Goal: Task Accomplishment & Management: Manage account settings

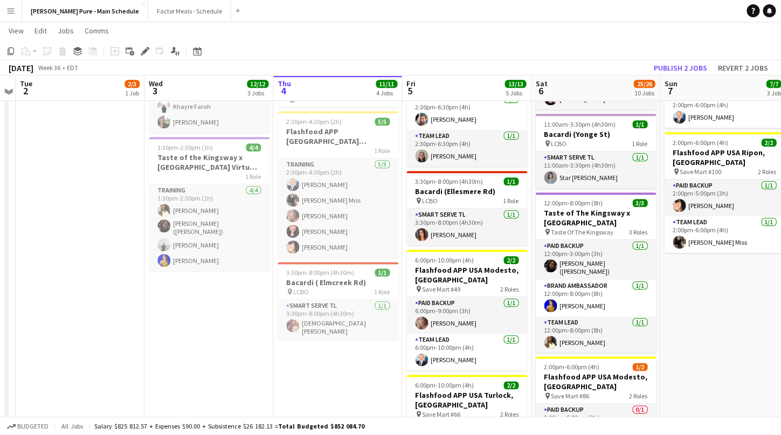
scroll to position [280, 0]
click at [339, 285] on h3 "Bacardi ( Elmcreek Rd)" at bounding box center [338, 282] width 121 height 10
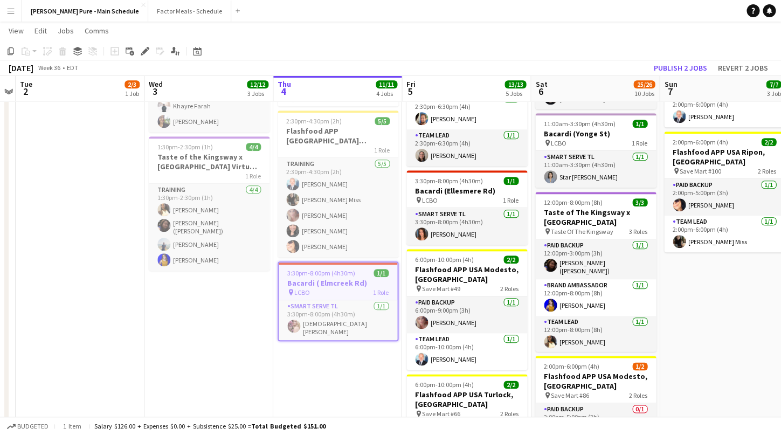
click at [337, 278] on app-job-card "3:30pm-8:00pm (4h30m) 1/1 Bacardi ( Elmcreek Rd) pin LCBO 1 Role Smart Serve TL…" at bounding box center [338, 301] width 121 height 80
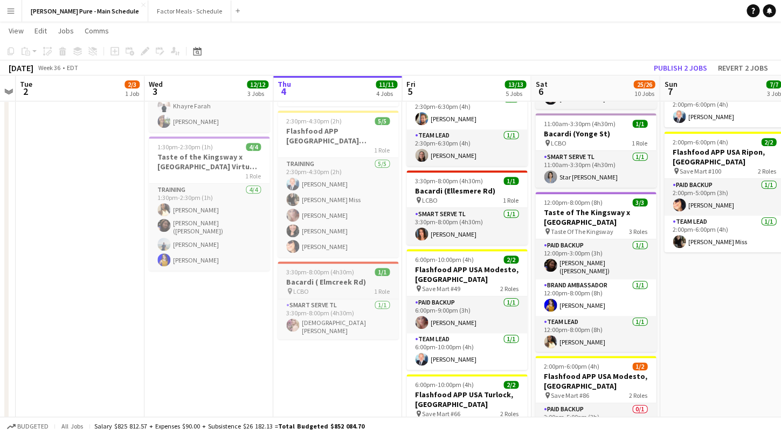
click at [332, 274] on span "3:30pm-8:00pm (4h30m)" at bounding box center [320, 272] width 68 height 8
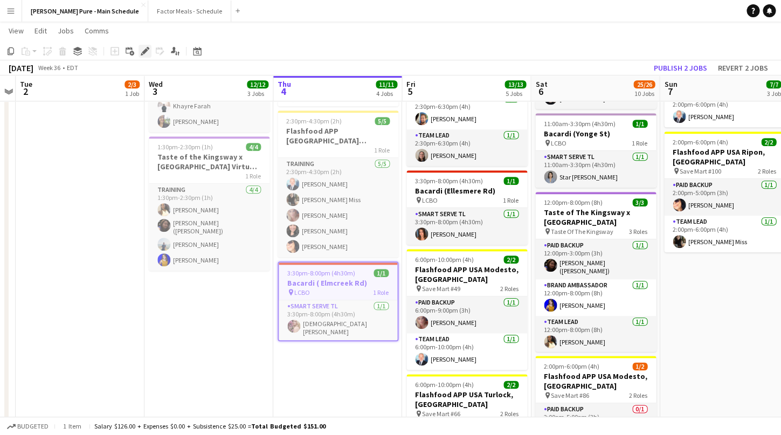
click at [145, 52] on icon at bounding box center [145, 52] width 6 height 6
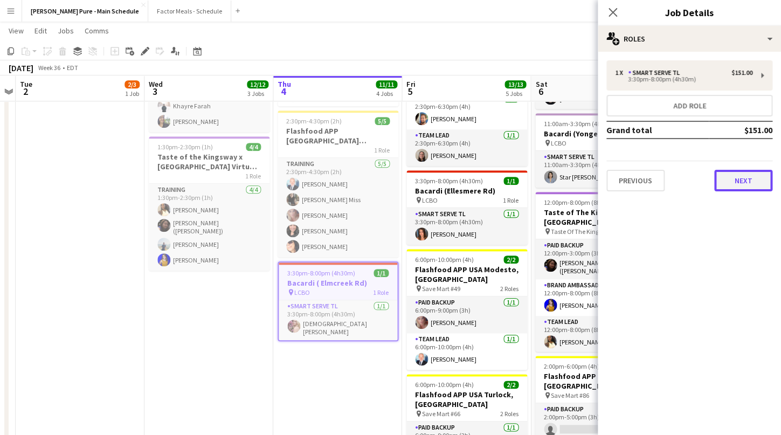
click at [762, 188] on button "Next" at bounding box center [743, 181] width 58 height 22
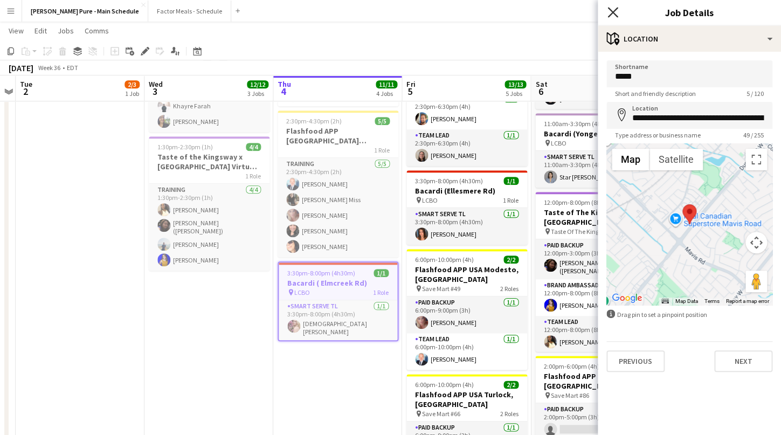
click at [614, 12] on icon "Close pop-in" at bounding box center [613, 12] width 10 height 10
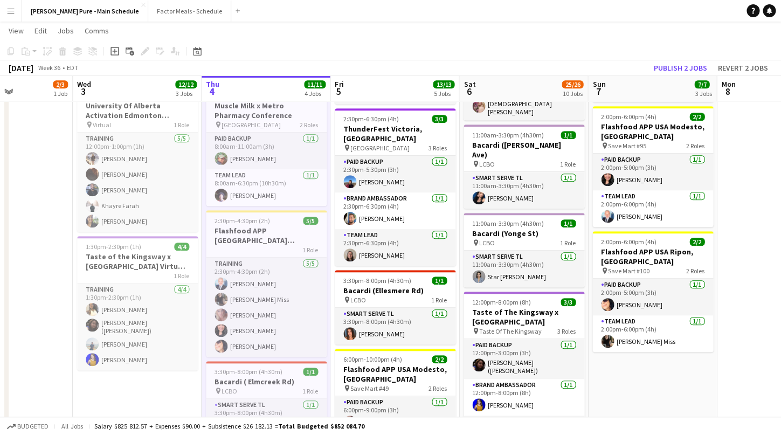
scroll to position [0, 321]
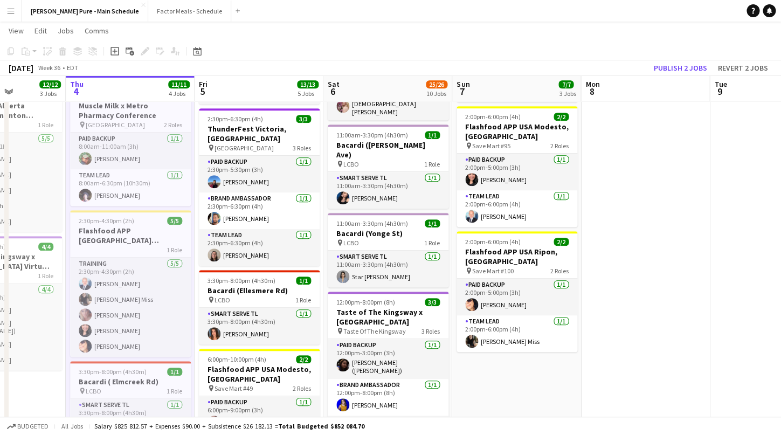
drag, startPoint x: 581, startPoint y: 255, endPoint x: 373, endPoint y: 260, distance: 207.6
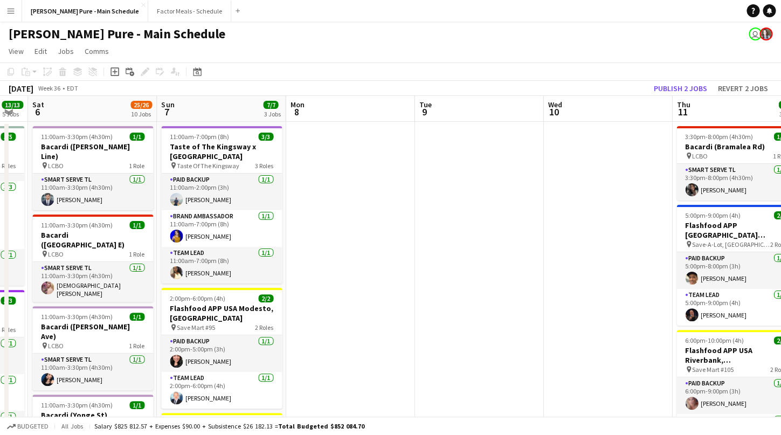
scroll to position [0, 465]
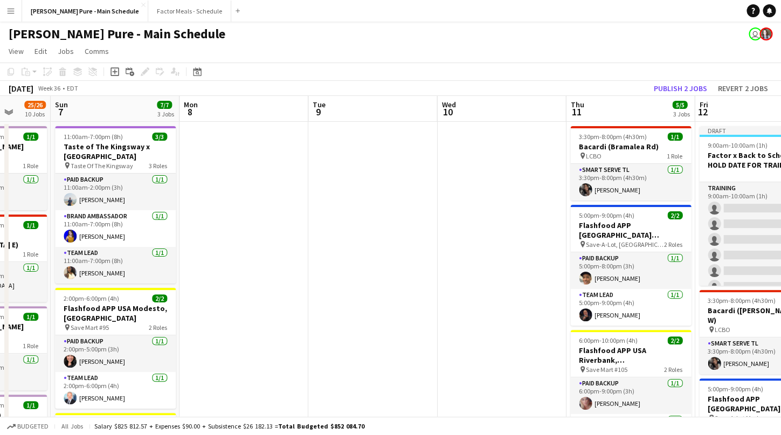
drag, startPoint x: 617, startPoint y: 270, endPoint x: 231, endPoint y: 267, distance: 386.0
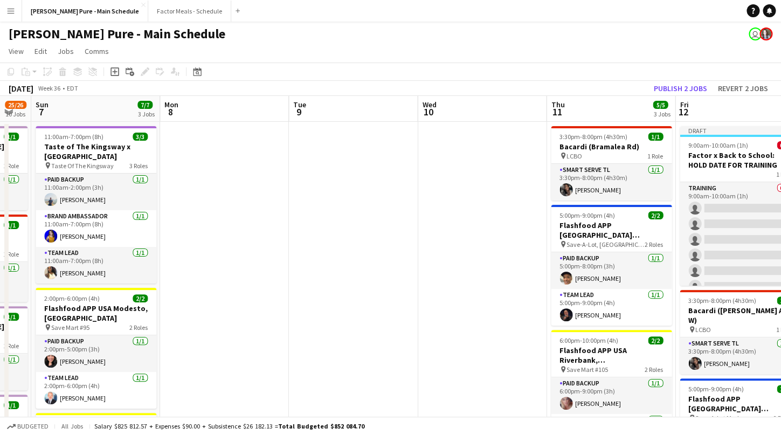
scroll to position [0, 352]
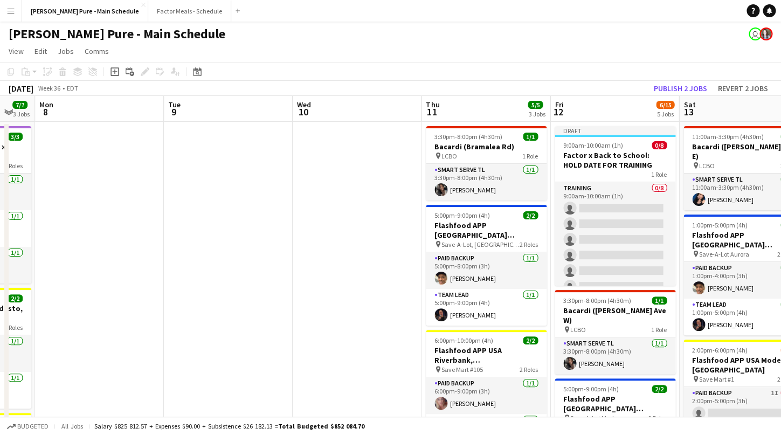
drag, startPoint x: 362, startPoint y: 242, endPoint x: 218, endPoint y: 220, distance: 145.6
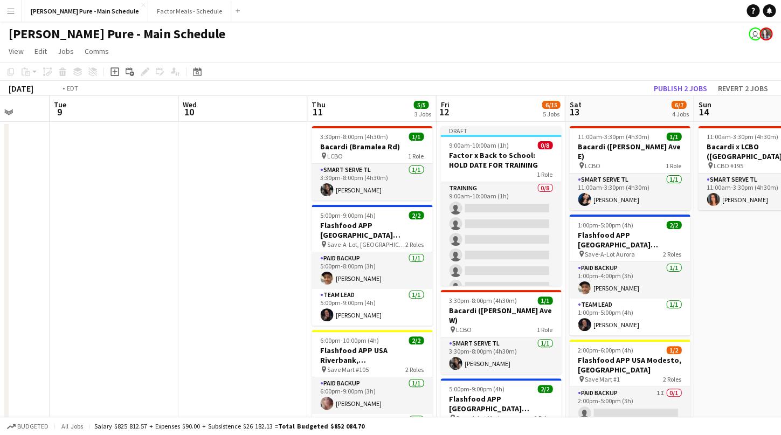
scroll to position [0, 492]
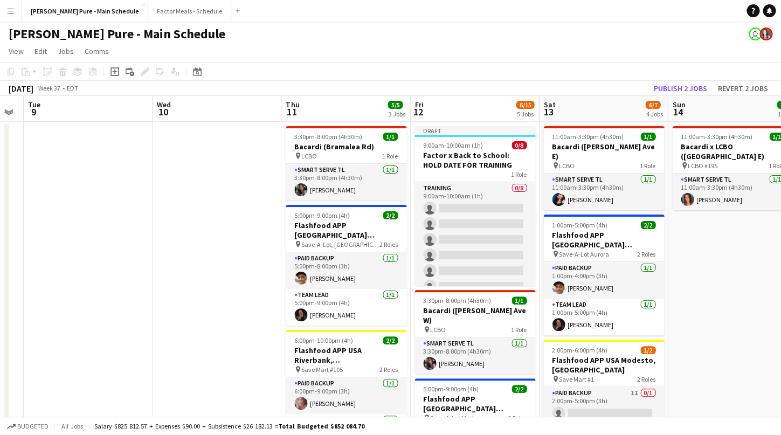
drag, startPoint x: 519, startPoint y: 244, endPoint x: 379, endPoint y: 221, distance: 141.5
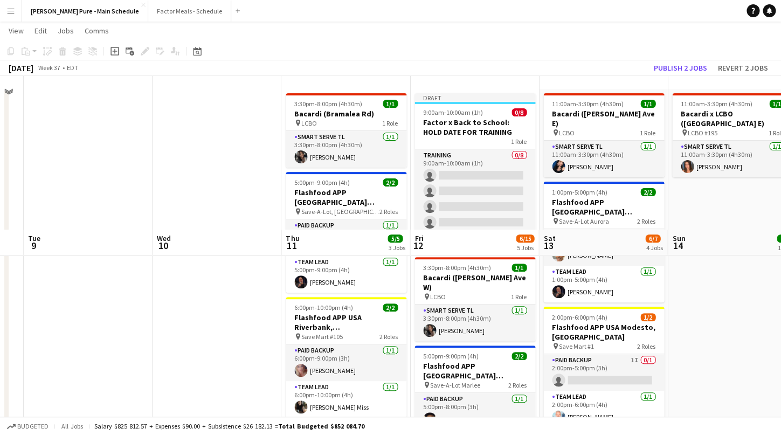
scroll to position [0, 0]
